Goal: Transaction & Acquisition: Download file/media

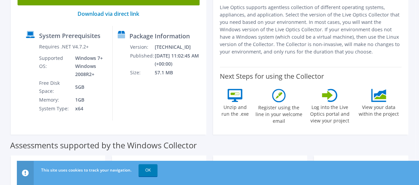
scroll to position [34, 0]
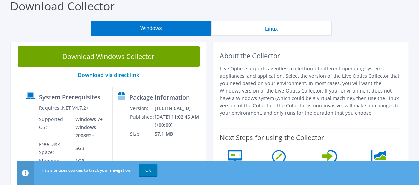
click at [257, 30] on button "Linux" at bounding box center [271, 28] width 120 height 15
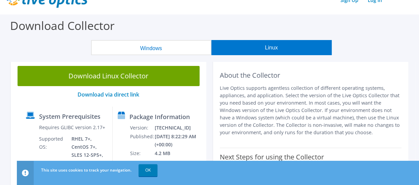
scroll to position [0, 0]
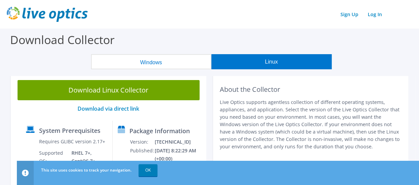
click at [140, 62] on button "Windows" at bounding box center [151, 61] width 120 height 15
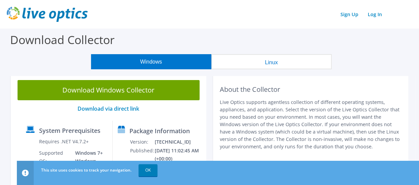
click at [254, 62] on button "Linux" at bounding box center [271, 61] width 120 height 15
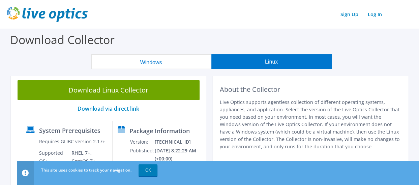
click at [150, 61] on button "Windows" at bounding box center [151, 61] width 120 height 15
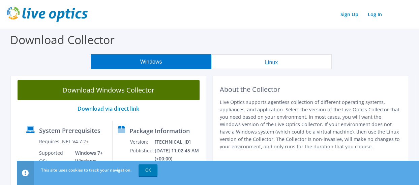
click at [131, 88] on link "Download Windows Collector" at bounding box center [109, 90] width 182 height 20
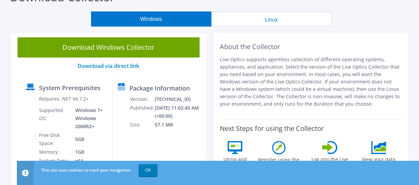
scroll to position [34, 0]
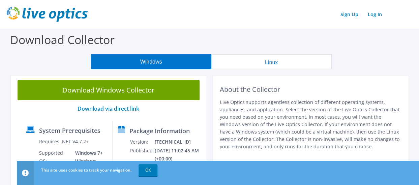
click at [253, 61] on button "Linux" at bounding box center [271, 61] width 120 height 15
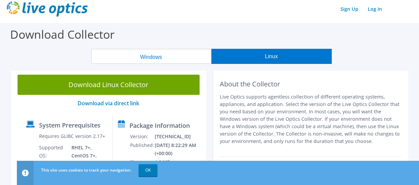
scroll to position [34, 0]
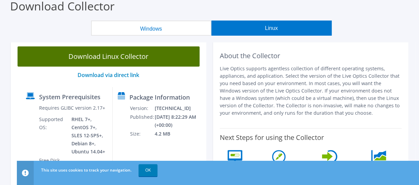
click at [151, 58] on link "Download Linux Collector" at bounding box center [109, 56] width 182 height 20
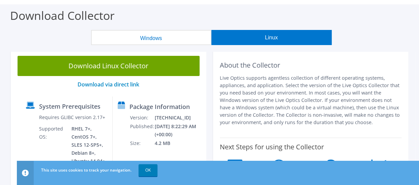
scroll to position [34, 0]
